Goal: Task Accomplishment & Management: Manage account settings

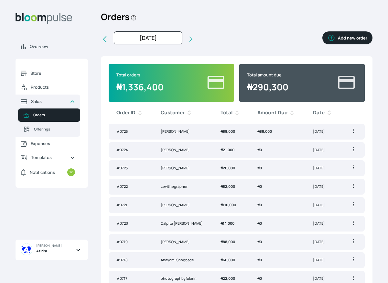
click at [196, 196] on table "Order ID Customer Total Amount Due Date # 0725 Kayode Ogungbade ₦ 88,000 ₦ 88,0…" at bounding box center [237, 260] width 256 height 316
click at [195, 191] on td "Levithegrapher" at bounding box center [183, 187] width 60 height 16
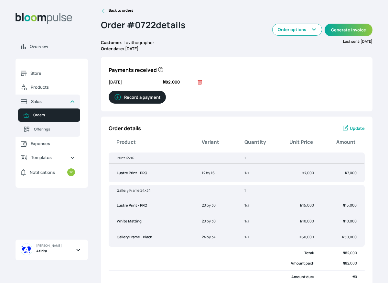
click at [354, 129] on span "Update" at bounding box center [357, 128] width 15 height 6
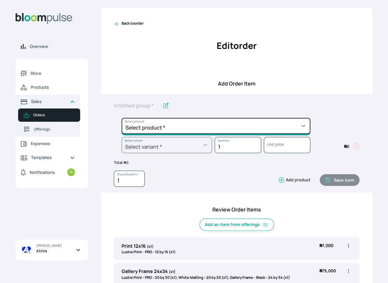
click at [303, 122] on select "Select product * Big Frame (Black) Canvas Print Canvas Print - Standard Canvas …" at bounding box center [216, 126] width 189 height 16
select select "a9f19bd2-f1a8-4b74-ae51-3a75659f3a28"
type input "Lustre Print - Standard"
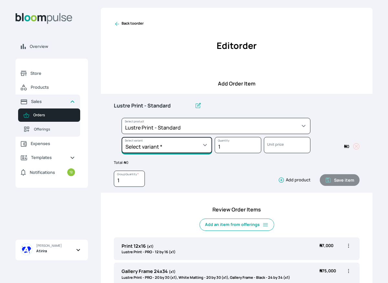
click at [192, 147] on select "Select variant * 10 by 10 10 by 12 10 by 15 10 by 16 11 by 12 11 by 14 11.7 by …" at bounding box center [167, 145] width 91 height 16
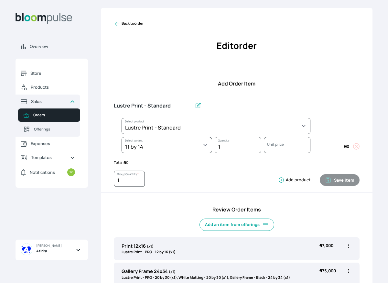
select select "a9f19bd2-f1a8-4b74-ae51-3a75659f3a28"
select select "ce8460f4-35c4-4b00-a8d5-3ec6bef6f90d"
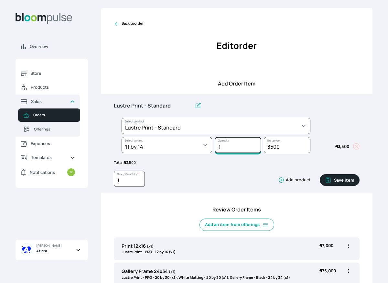
click at [231, 145] on input "1" at bounding box center [238, 145] width 47 height 16
type input "3"
click at [302, 179] on button "Add product" at bounding box center [293, 180] width 35 height 6
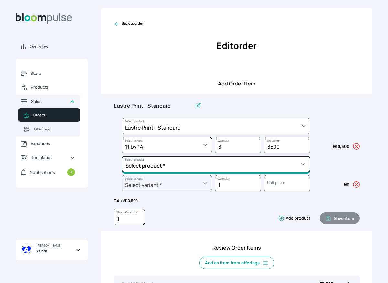
click at [202, 134] on select "Select product * Big Frame (Black) Canvas Print Canvas Print - Standard Canvas …" at bounding box center [216, 126] width 189 height 16
select select "a9f19bd2-f1a8-4b74-ae51-3a75659f3a28"
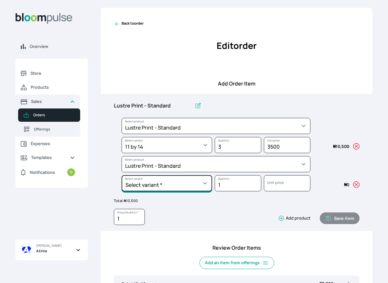
click at [188, 153] on select "Select variant * 10 by 10 10 by 12 10 by 15 10 by 16 11 by 12 11 by 14 11.7 by …" at bounding box center [167, 145] width 91 height 16
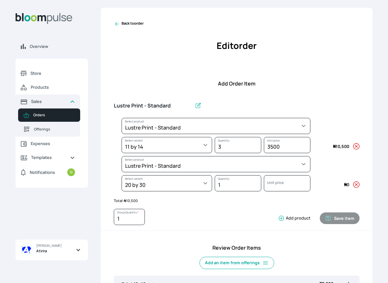
select select "a9f19bd2-f1a8-4b74-ae51-3a75659f3a28"
select select "eddb1ad3-62ac-49c6-9f18-48466fc80102"
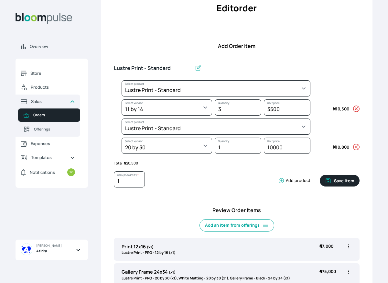
scroll to position [47, 0]
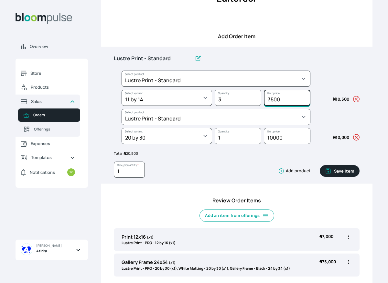
click at [274, 100] on input "3500" at bounding box center [287, 98] width 47 height 16
type input "4000"
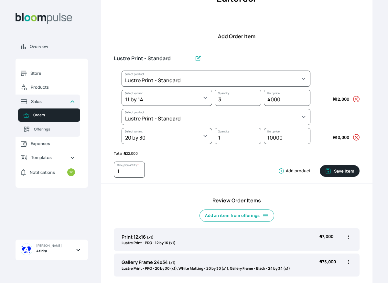
click at [248, 158] on div "1 Group Quantity * Add product Save item" at bounding box center [237, 168] width 246 height 24
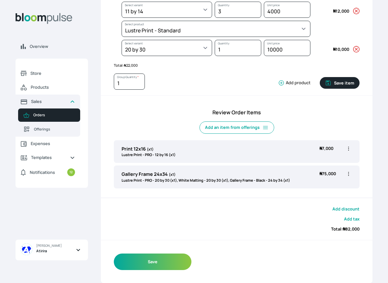
click at [355, 208] on button "Add discount" at bounding box center [346, 209] width 27 height 6
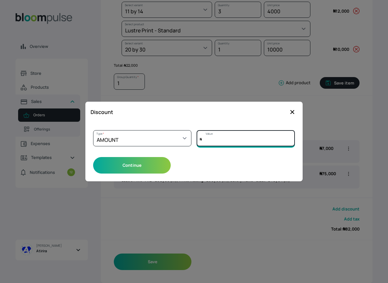
click at [211, 136] on input "Value" at bounding box center [246, 138] width 98 height 16
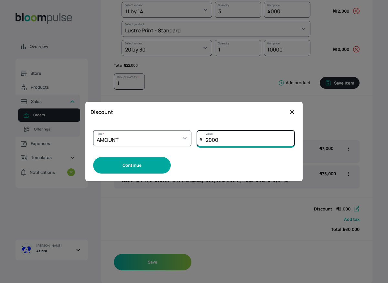
type input "2000"
click at [122, 161] on button "Continue" at bounding box center [132, 165] width 78 height 17
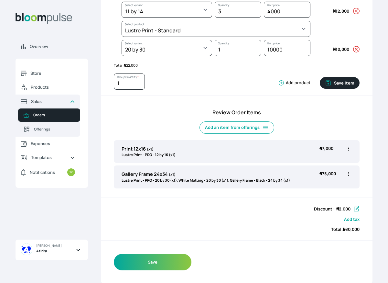
click at [356, 210] on icon "button" at bounding box center [356, 209] width 6 height 6
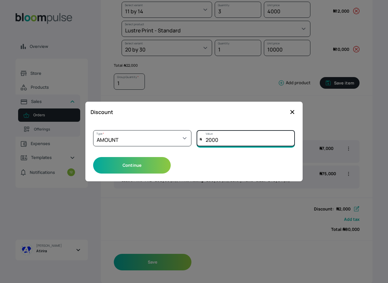
click at [251, 136] on input "2000" at bounding box center [246, 138] width 98 height 16
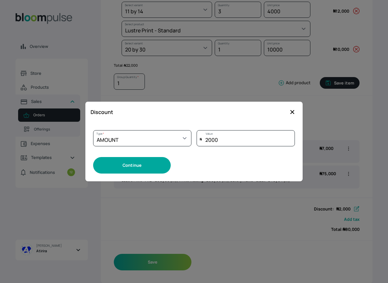
click at [128, 165] on button "Continue" at bounding box center [132, 165] width 78 height 17
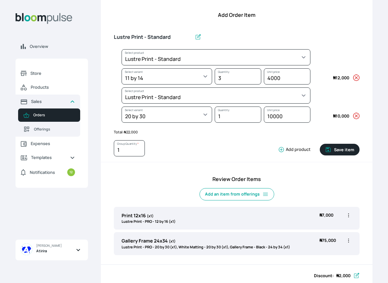
scroll to position [69, 0]
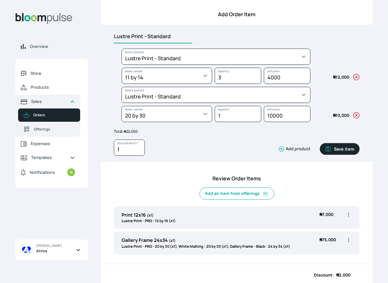
click at [176, 34] on input "Lustre Print - Standard" at bounding box center [153, 37] width 78 height 14
type input "Lustre Prints"
click at [335, 149] on button "Save item" at bounding box center [340, 149] width 40 height 12
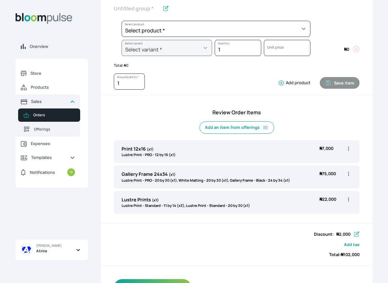
scroll to position [123, 0]
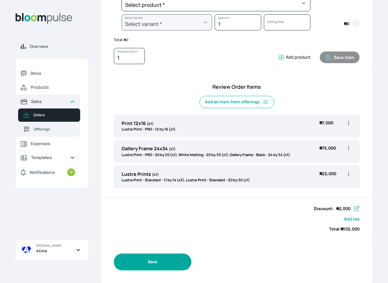
click at [135, 261] on button "Save" at bounding box center [153, 261] width 78 height 17
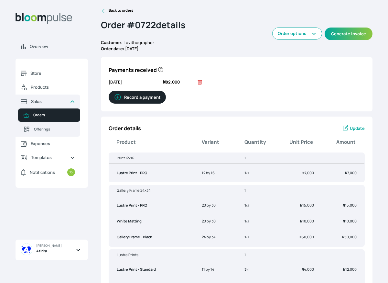
click at [199, 80] on icon at bounding box center [200, 82] width 6 height 6
click at [131, 100] on button "Record a payment" at bounding box center [137, 97] width 57 height 13
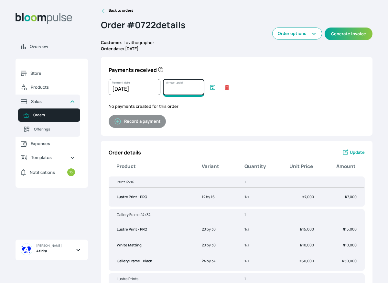
click at [183, 85] on input "Amount paid" at bounding box center [183, 87] width 41 height 16
type input "102000"
click at [211, 89] on icon "submit" at bounding box center [213, 87] width 6 height 6
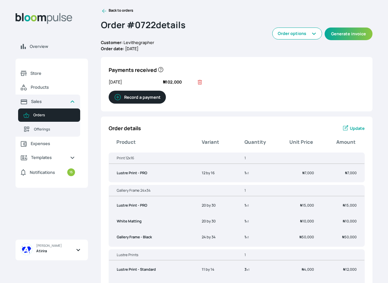
click at [101, 6] on div "Overview Store Products Sales Orders Offerings Expenses Templates Notifications…" at bounding box center [194, 141] width 388 height 283
click at [102, 8] on icon at bounding box center [104, 11] width 6 height 6
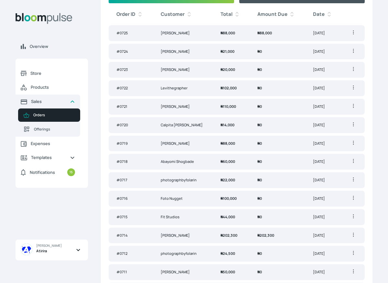
scroll to position [99, 0]
click at [199, 89] on td "Levithegrapher" at bounding box center [183, 88] width 60 height 16
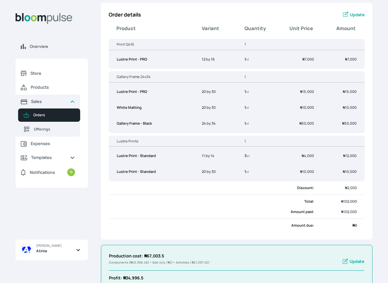
scroll to position [116, 0]
